Goal: Find specific page/section: Find specific page/section

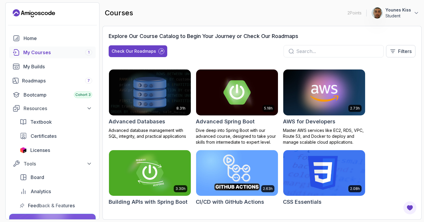
click at [69, 53] on div "My Courses 1" at bounding box center [57, 52] width 69 height 7
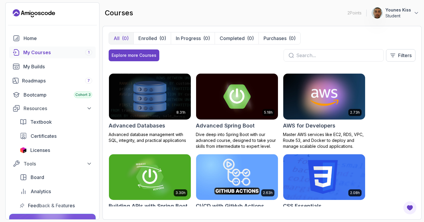
click at [75, 52] on div "My Courses 1" at bounding box center [57, 52] width 69 height 7
